Goal: Communication & Community: Answer question/provide support

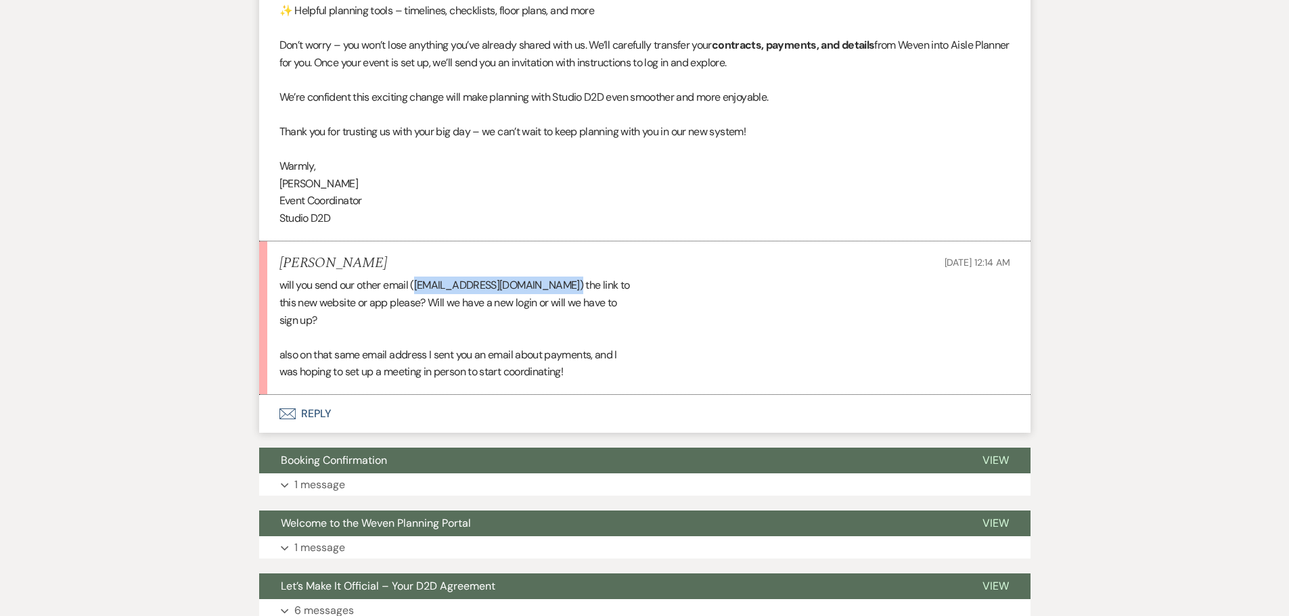
drag, startPoint x: 573, startPoint y: 288, endPoint x: 416, endPoint y: 291, distance: 157.0
click at [416, 291] on div "will you send our other email ([EMAIL_ADDRESS][DOMAIN_NAME]) the link to this n…" at bounding box center [644, 329] width 731 height 104
copy div "[EMAIL_ADDRESS][DOMAIN_NAME]"
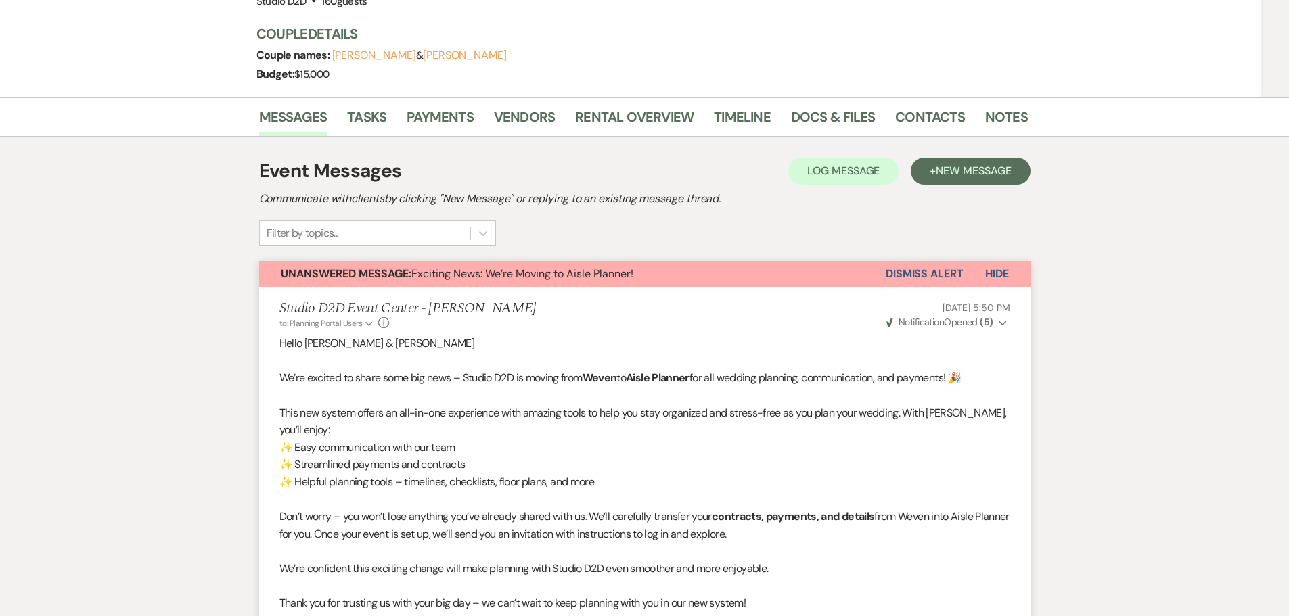
scroll to position [174, 0]
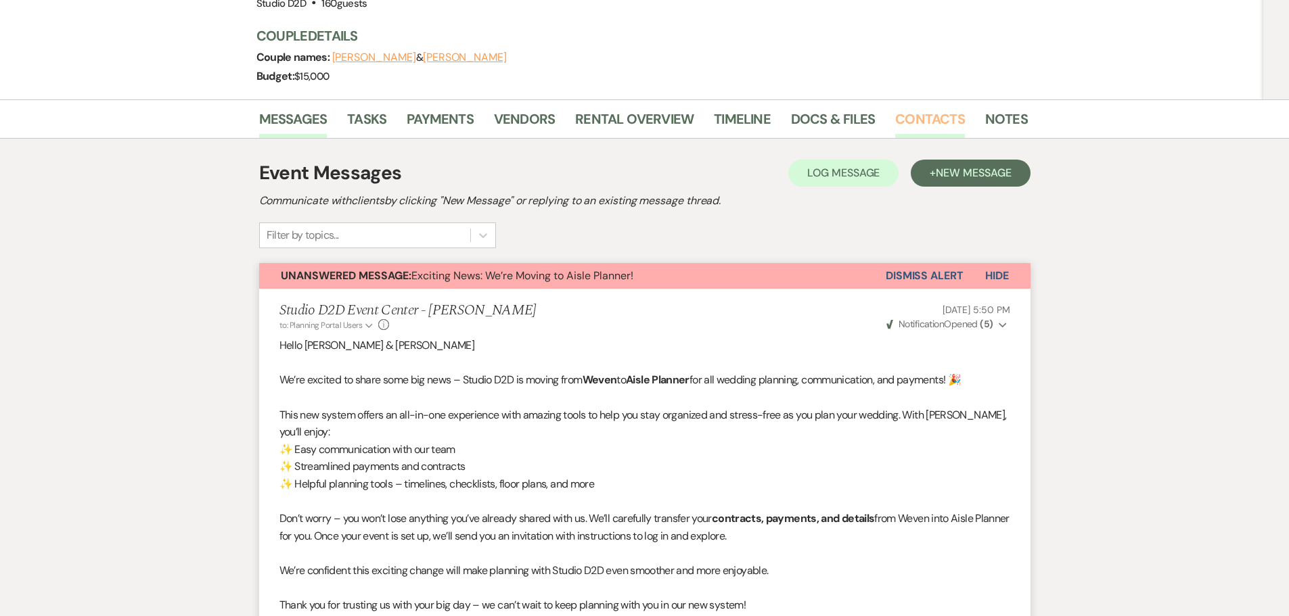
click at [907, 120] on link "Contacts" at bounding box center [930, 123] width 70 height 30
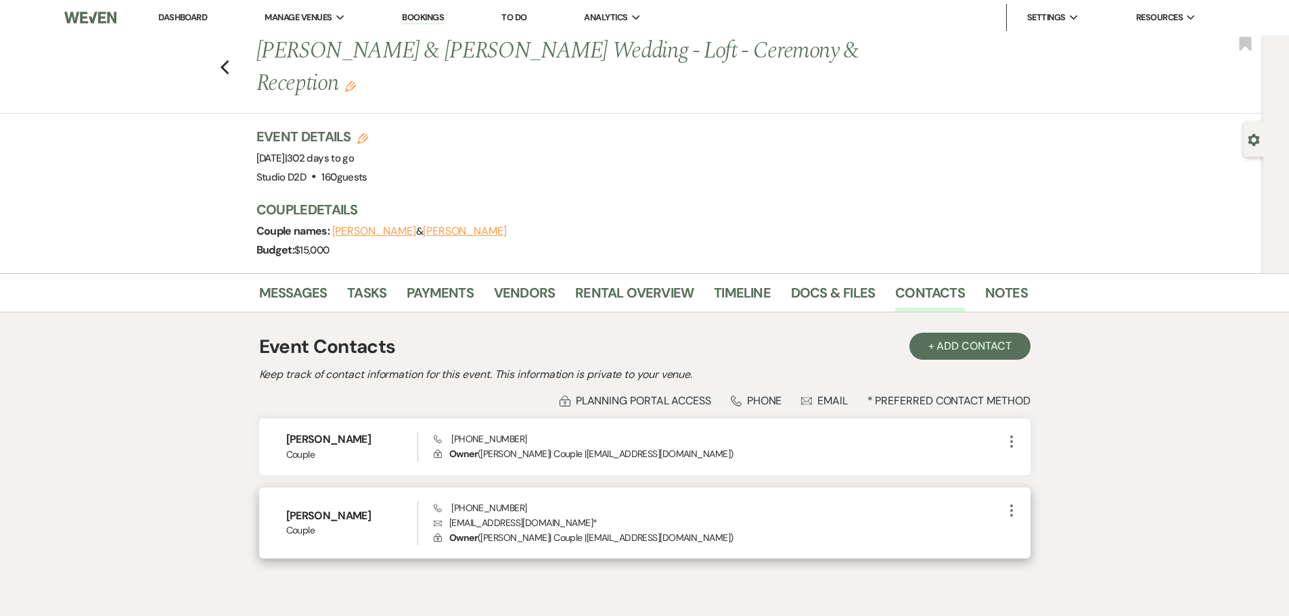
click at [1010, 512] on icon "More" at bounding box center [1012, 511] width 16 height 16
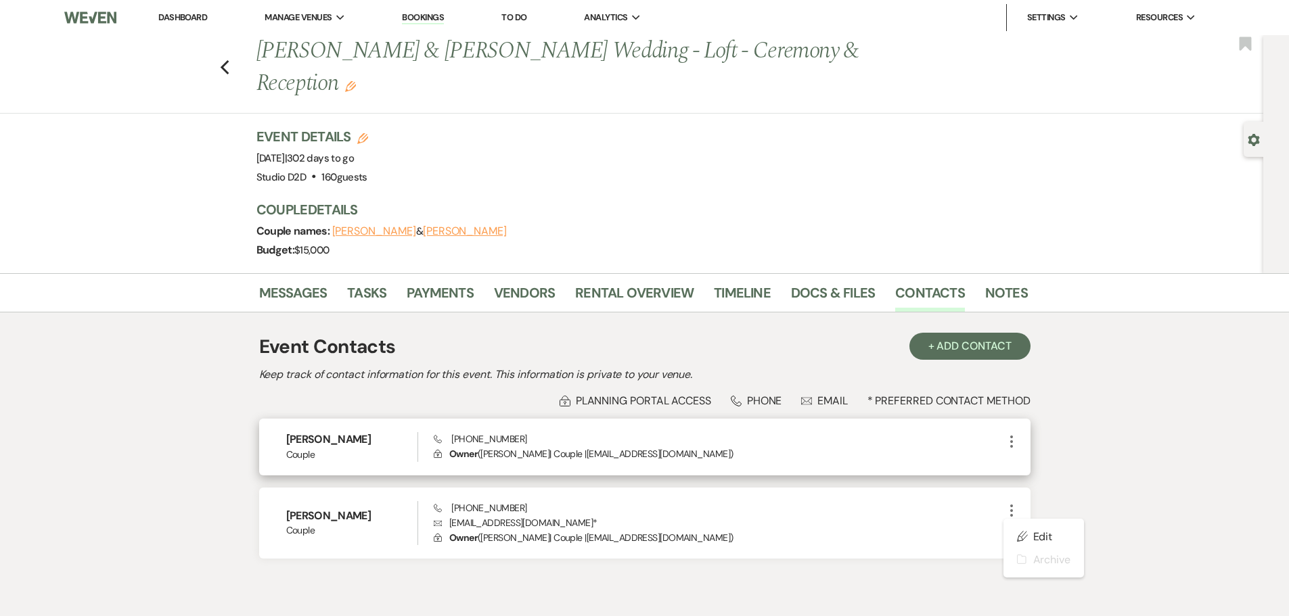
click at [1010, 442] on use "button" at bounding box center [1011, 442] width 3 height 12
click at [1026, 464] on use "button" at bounding box center [1025, 469] width 10 height 10
select select "email"
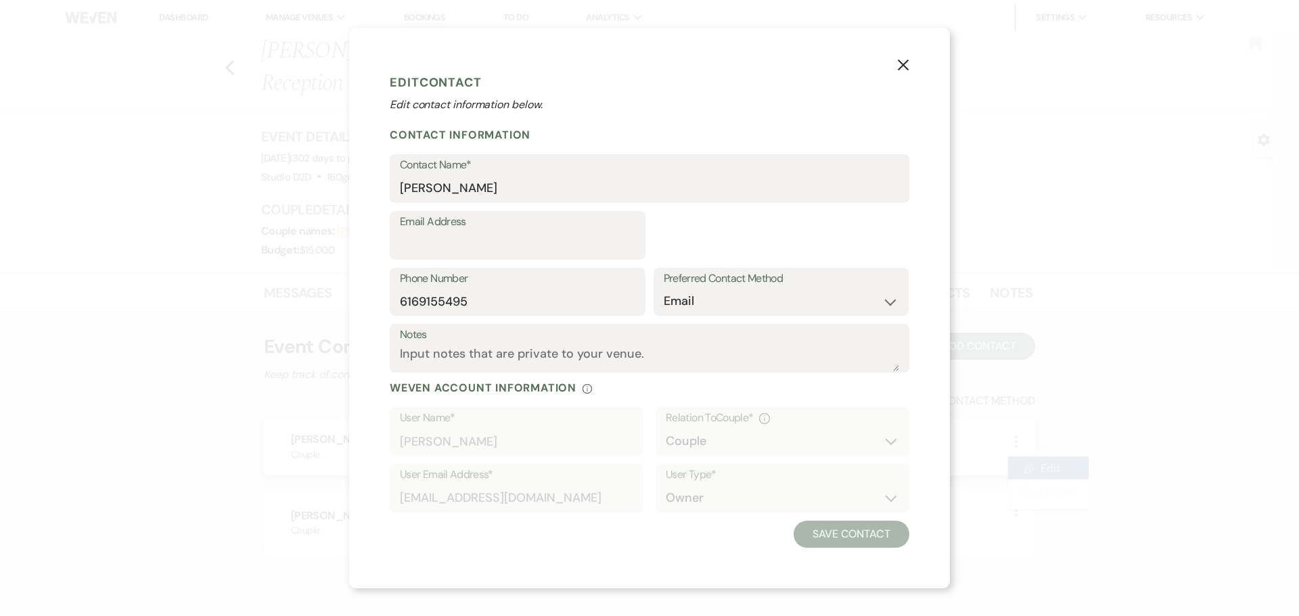
select select "1"
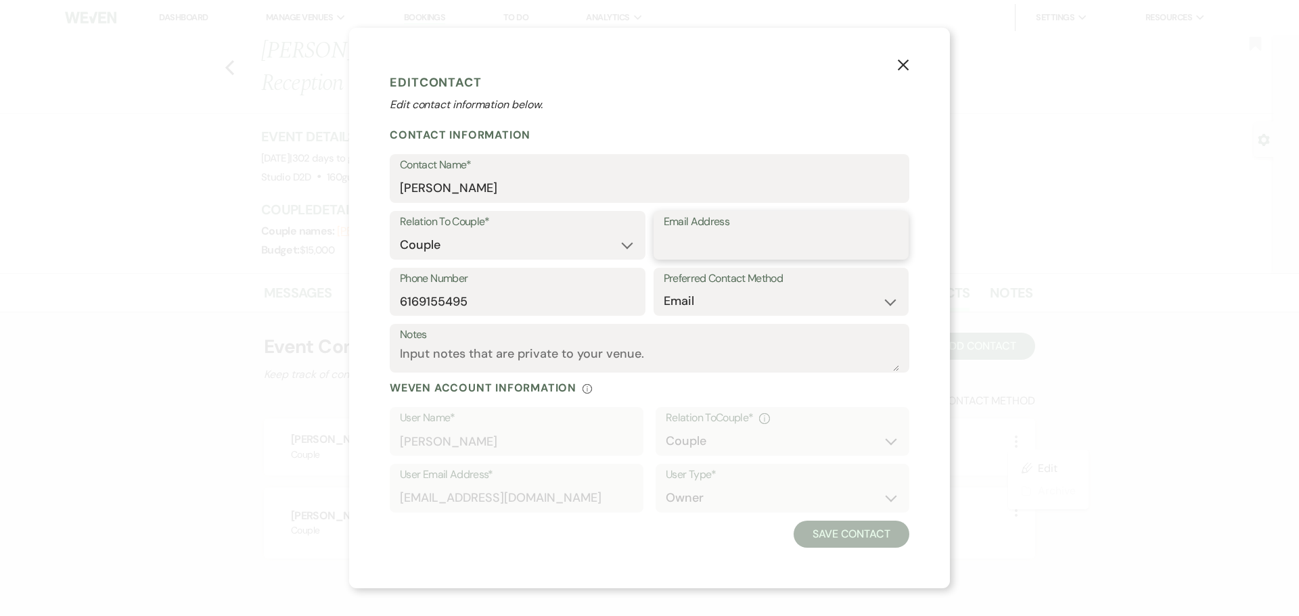
click at [700, 242] on input "Email Address" at bounding box center [781, 245] width 235 height 26
paste input "[EMAIL_ADDRESS][DOMAIN_NAME]"
type input "[EMAIL_ADDRESS][DOMAIN_NAME]"
click at [856, 540] on button "Save Contact" at bounding box center [852, 534] width 116 height 27
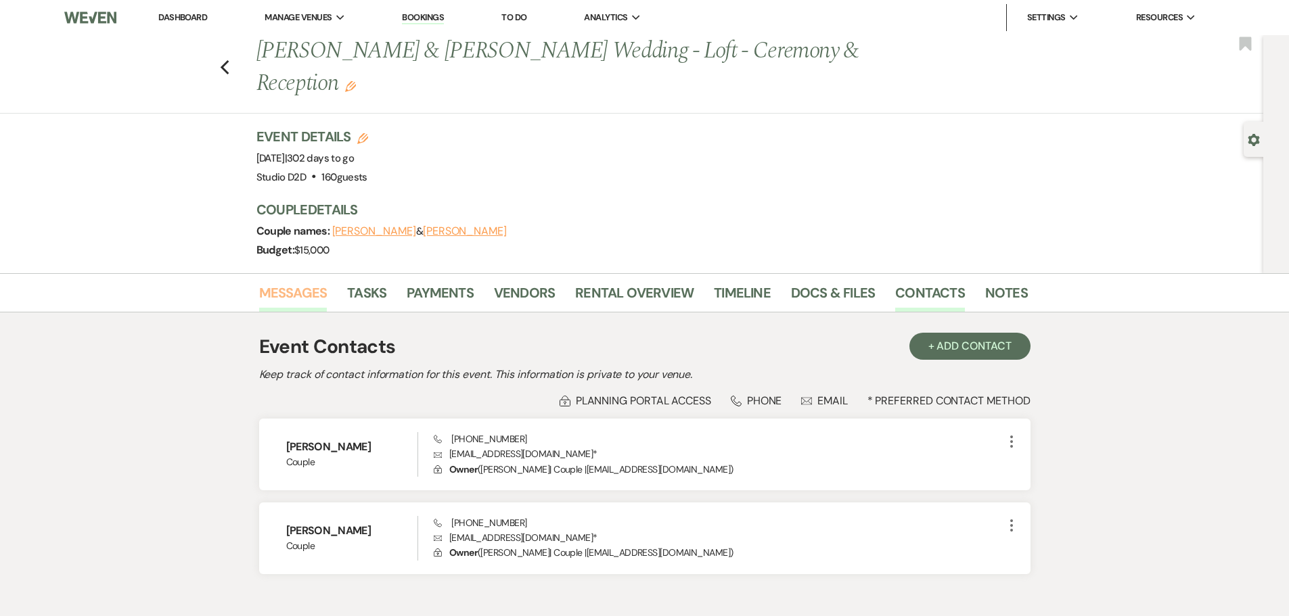
click at [301, 293] on link "Messages" at bounding box center [293, 297] width 68 height 30
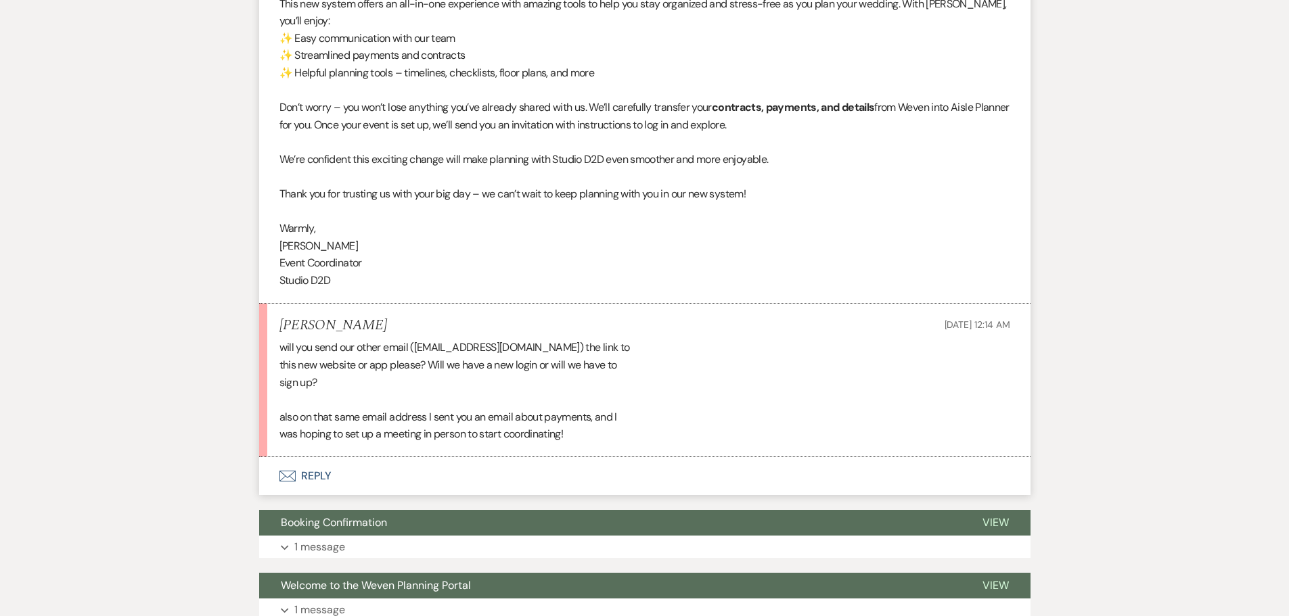
scroll to position [589, 0]
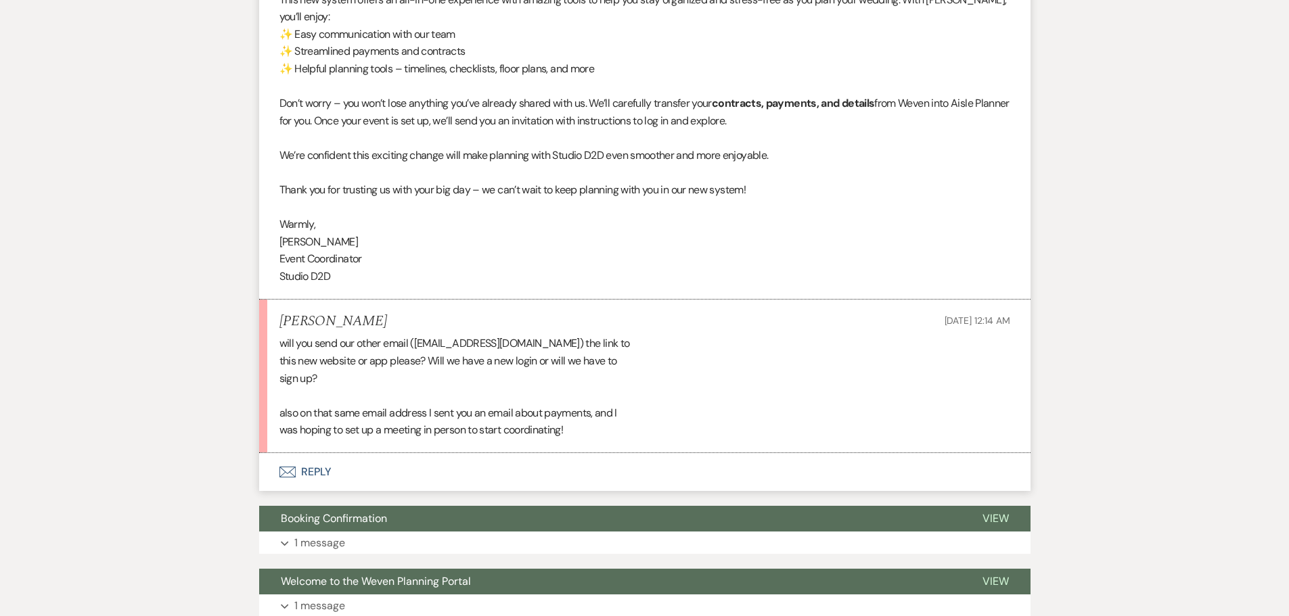
click at [320, 466] on button "Envelope Reply" at bounding box center [644, 472] width 771 height 38
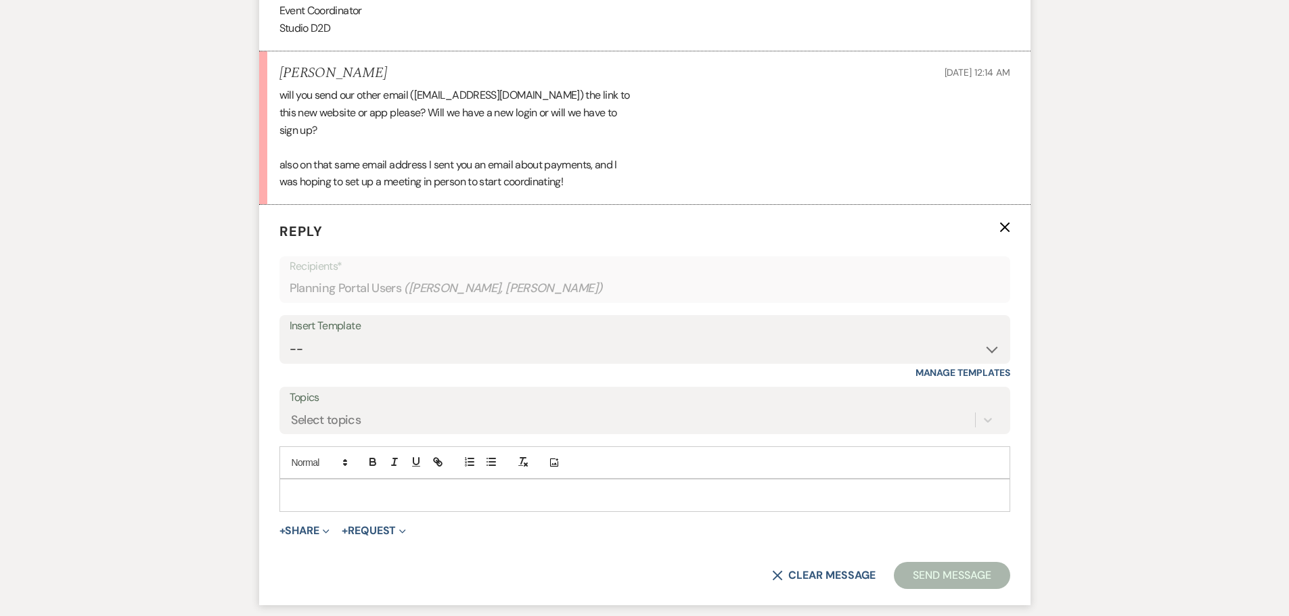
scroll to position [860, 0]
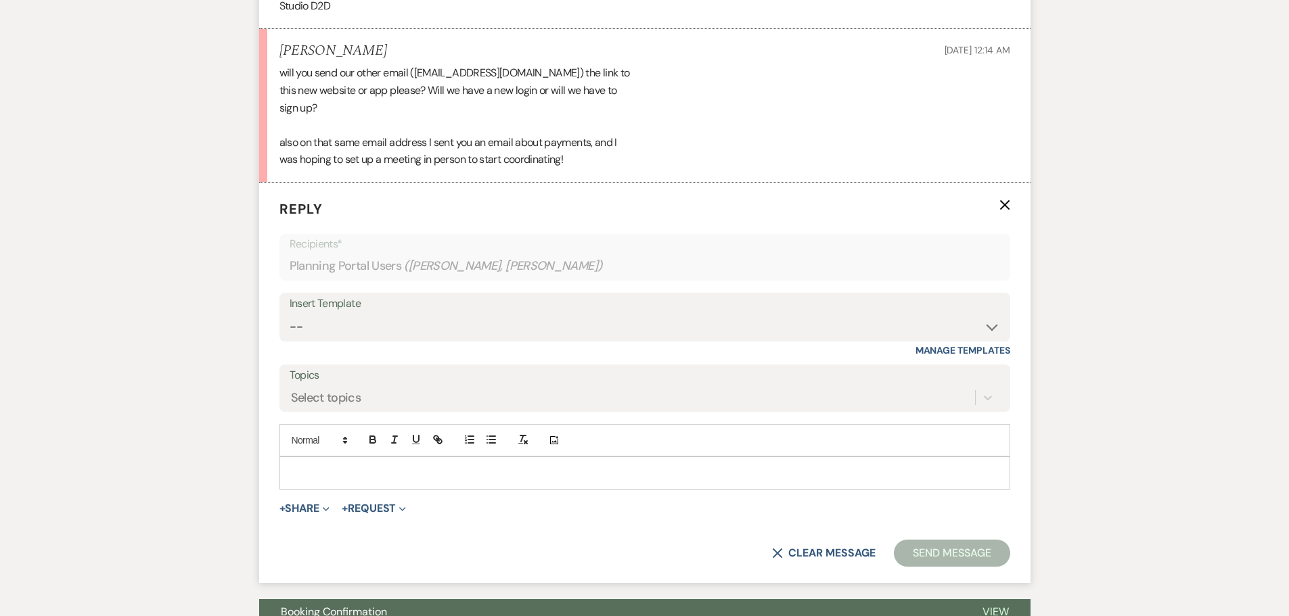
click at [368, 459] on div at bounding box center [645, 472] width 730 height 31
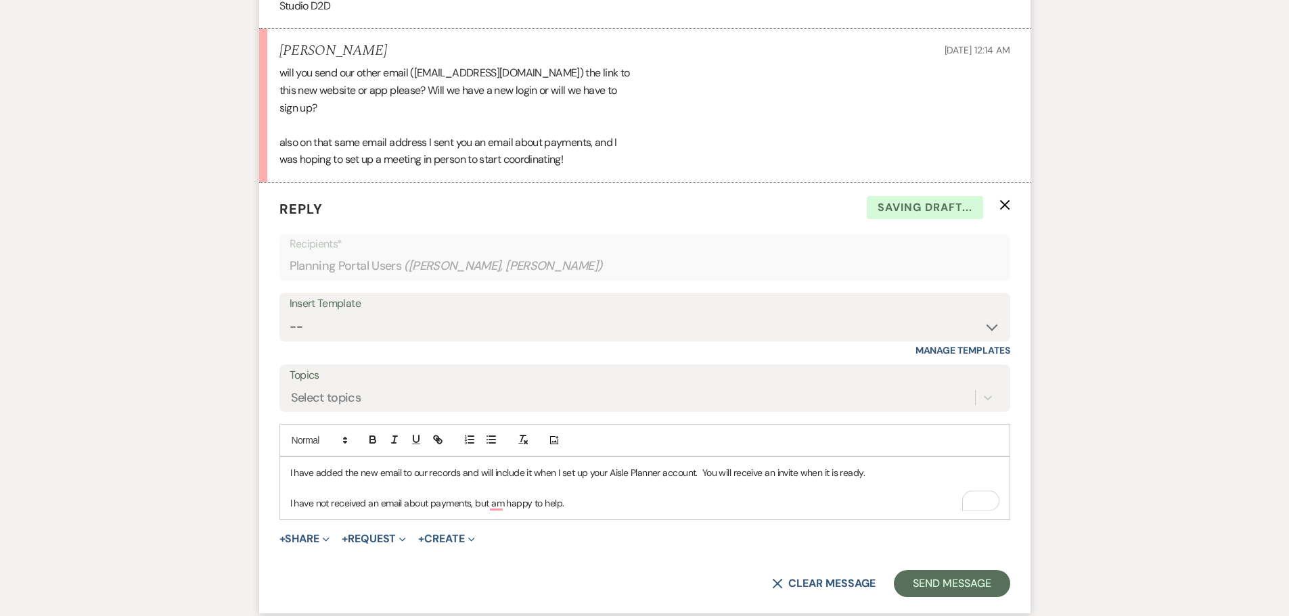
click at [595, 500] on p "I have not received an email about payments, but am happy to help." at bounding box center [644, 503] width 709 height 15
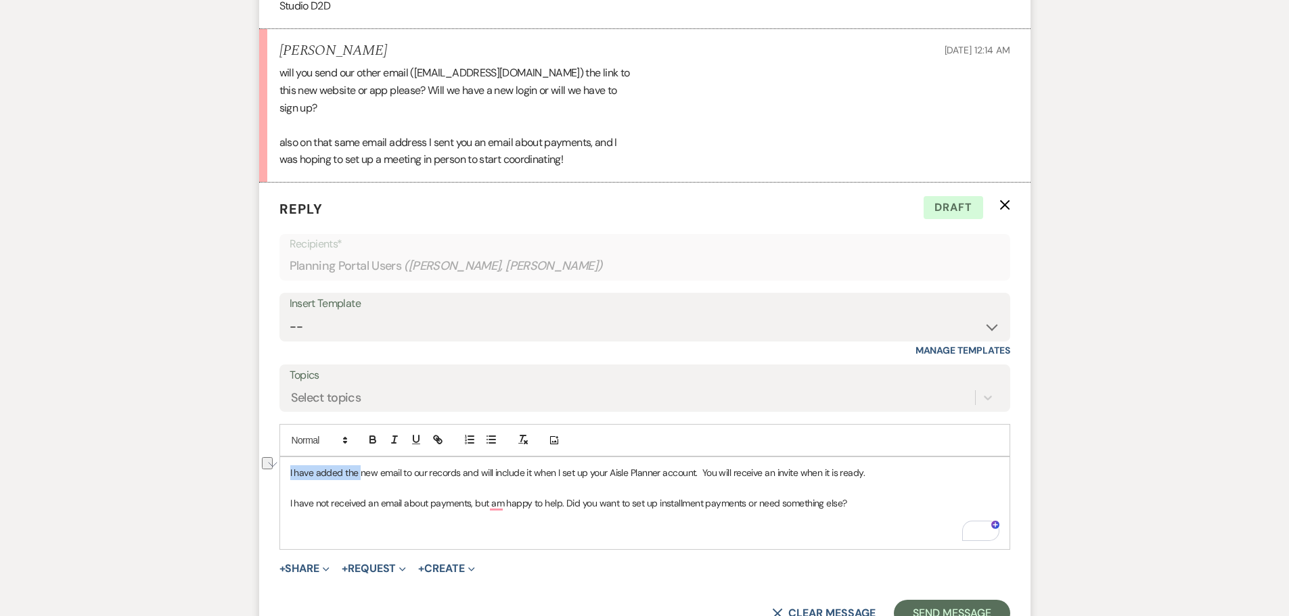
drag, startPoint x: 359, startPoint y: 474, endPoint x: 289, endPoint y: 473, distance: 70.4
click at [289, 473] on div "I have added the new email to our records and will include it when I set up you…" at bounding box center [645, 503] width 730 height 92
click at [350, 474] on p "The new email to our records and will include it when I set up your Aisle Plann…" at bounding box center [644, 473] width 709 height 15
click at [531, 475] on p "The new email address has been added to our records and will include it when I …" at bounding box center [644, 473] width 709 height 15
click at [463, 535] on p "To enrich screen reader interactions, please activate Accessibility in Grammarl…" at bounding box center [644, 533] width 709 height 15
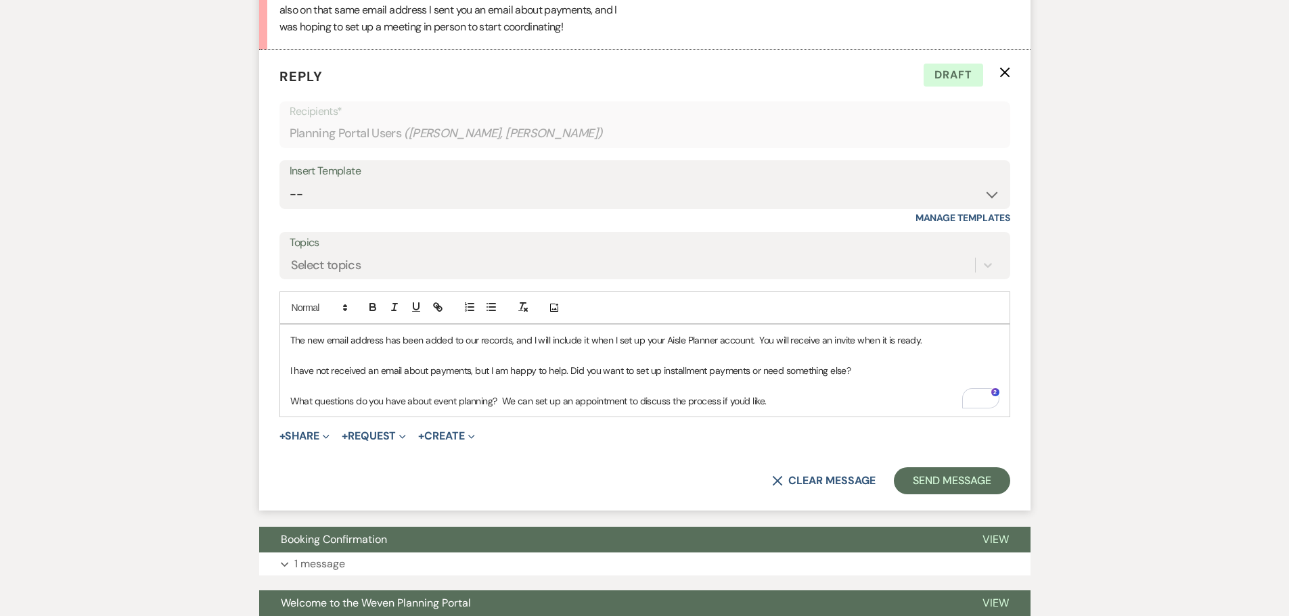
scroll to position [995, 0]
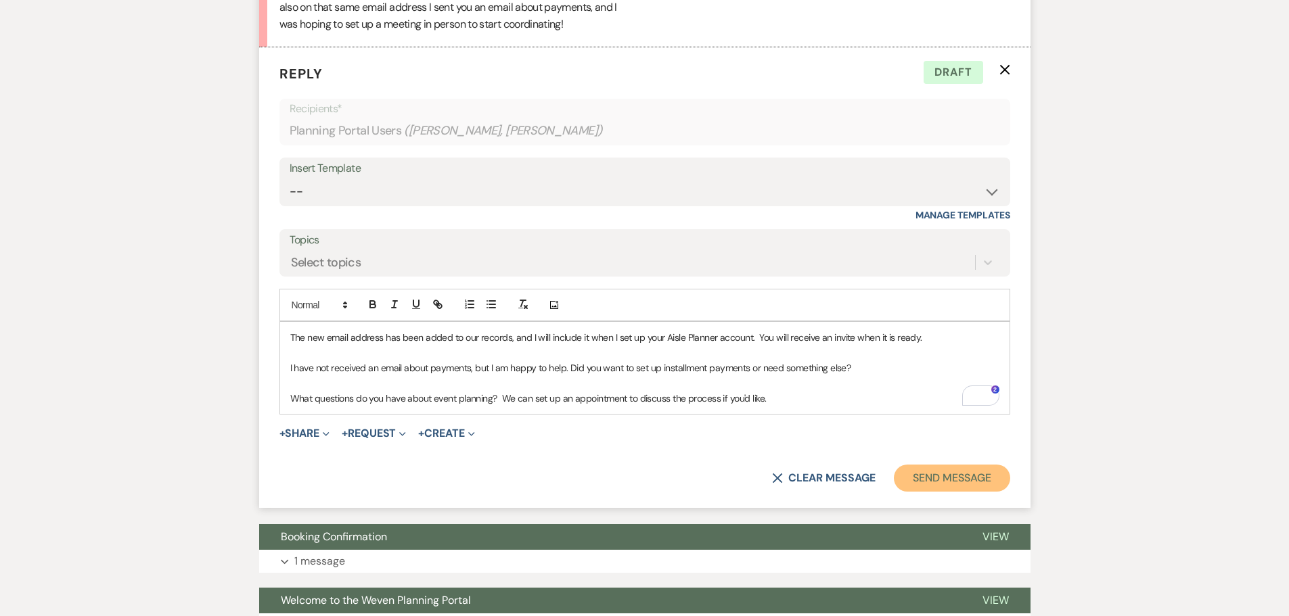
click at [924, 478] on button "Send Message" at bounding box center [952, 478] width 116 height 27
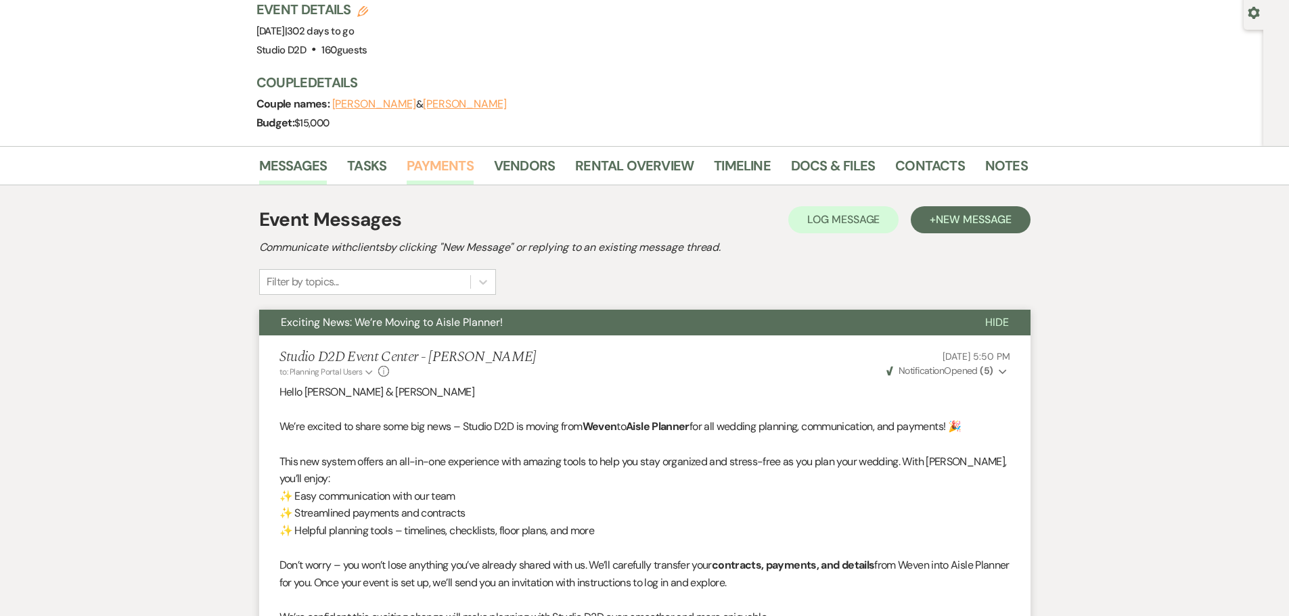
scroll to position [116, 0]
